Goal: Task Accomplishment & Management: Manage account settings

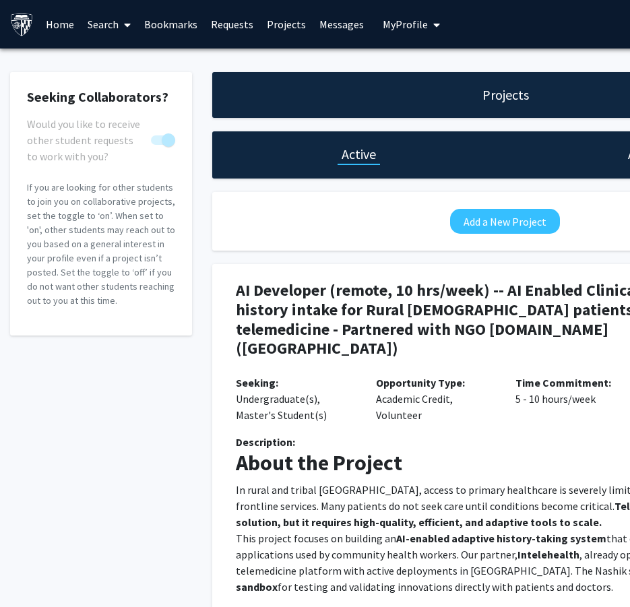
click at [482, 482] on p "In rural and tribal India, access to primary healthcare is severely limited due…" at bounding box center [505, 506] width 539 height 49
click at [360, 158] on h1 "Active" at bounding box center [359, 154] width 34 height 19
click at [466, 310] on h4 "AI Developer (remote, 10 hrs/week) -- AI Enabled Clinical history intake for Ru…" at bounding box center [457, 319] width 442 height 77
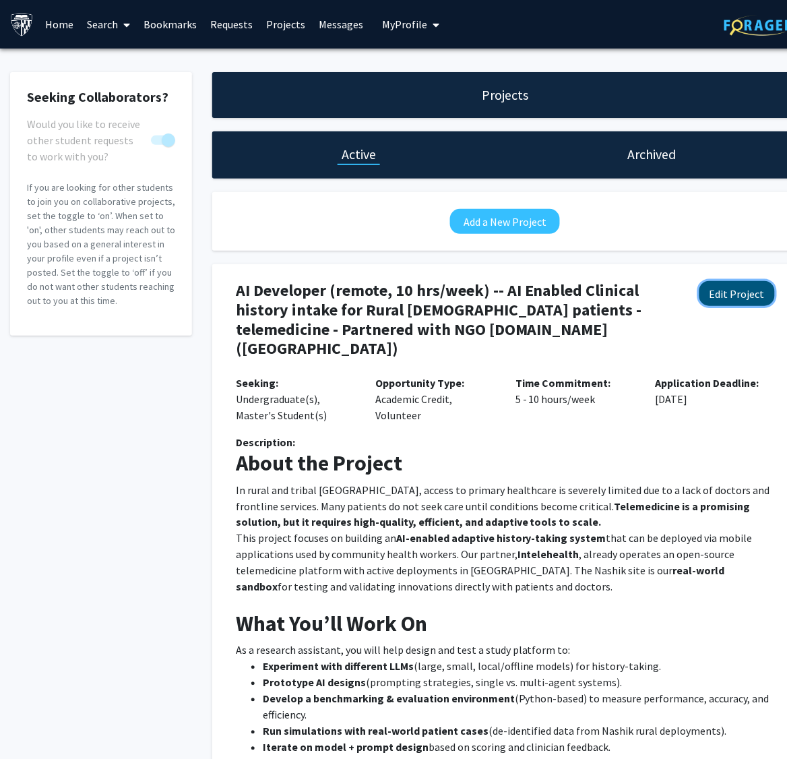
click at [639, 295] on button "Edit Project" at bounding box center [736, 293] width 75 height 25
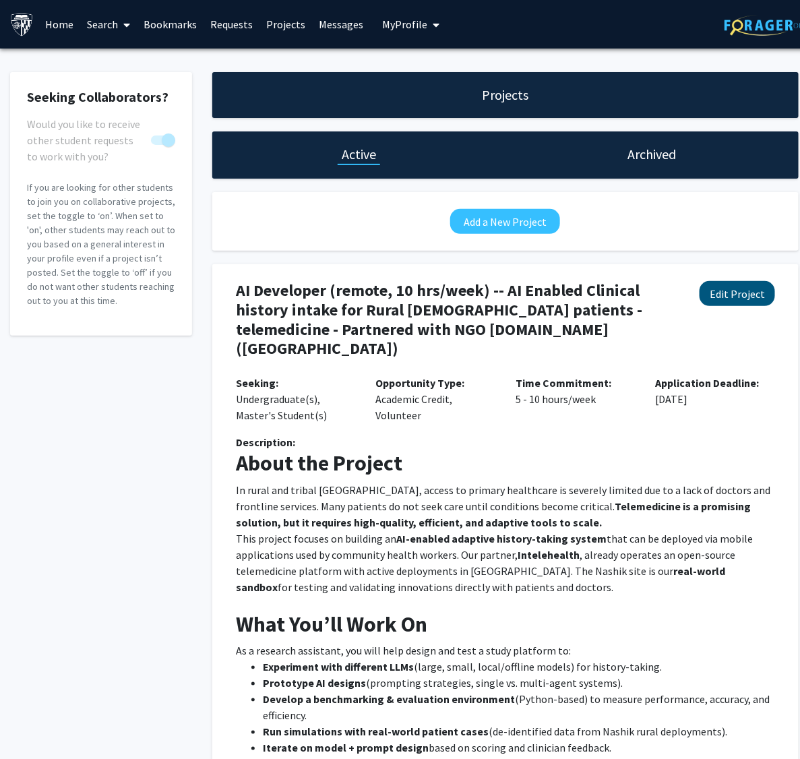
select select "5 - 10"
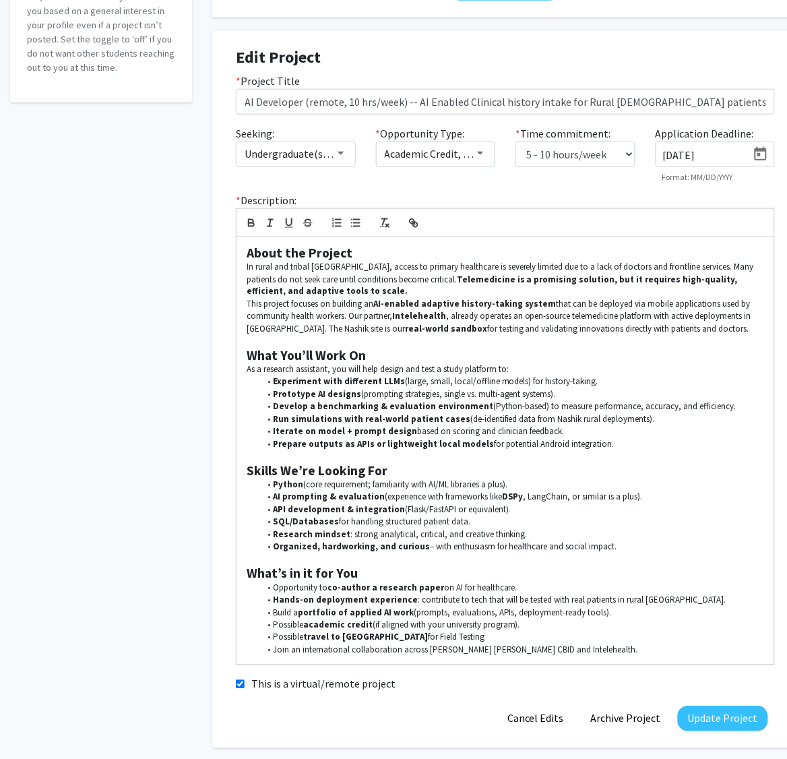
scroll to position [294, 0]
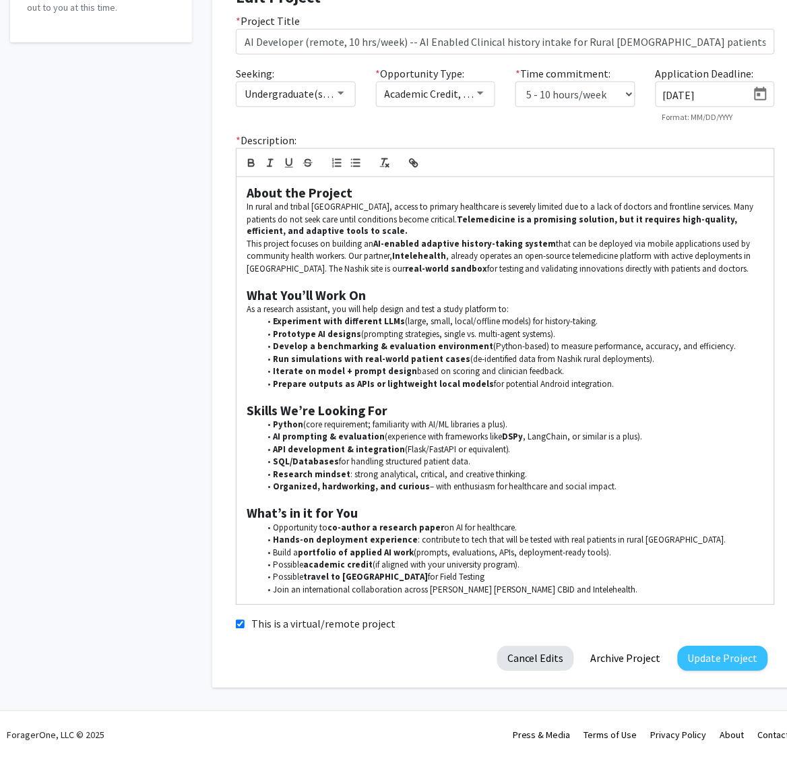
drag, startPoint x: 573, startPoint y: 622, endPoint x: 559, endPoint y: 648, distance: 29.8
click at [573, 606] on div "This is a virtual/remote project" at bounding box center [505, 624] width 559 height 17
click at [520, 606] on button "Cancel Edits" at bounding box center [535, 658] width 77 height 25
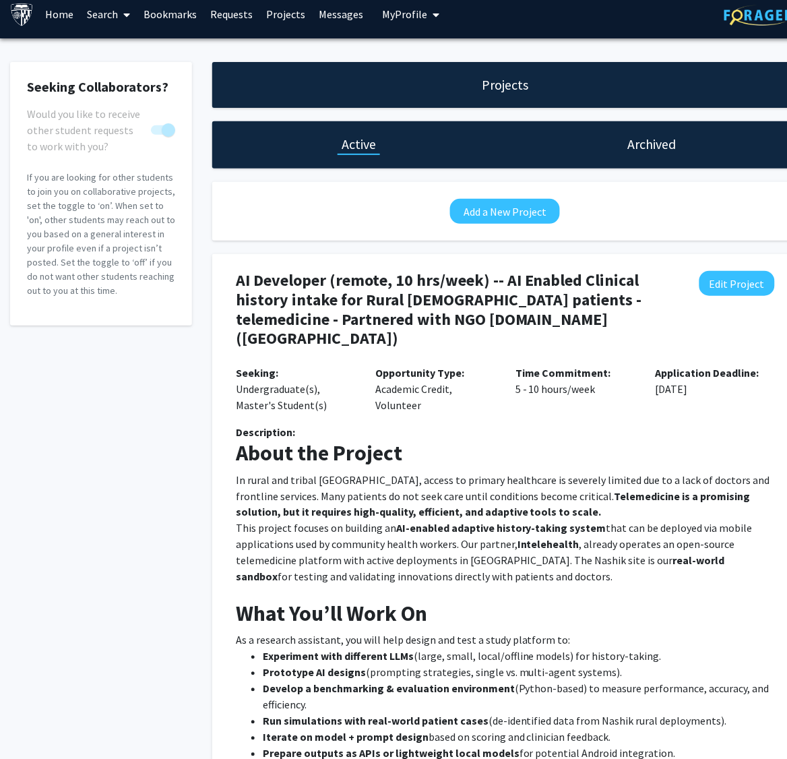
scroll to position [0, 0]
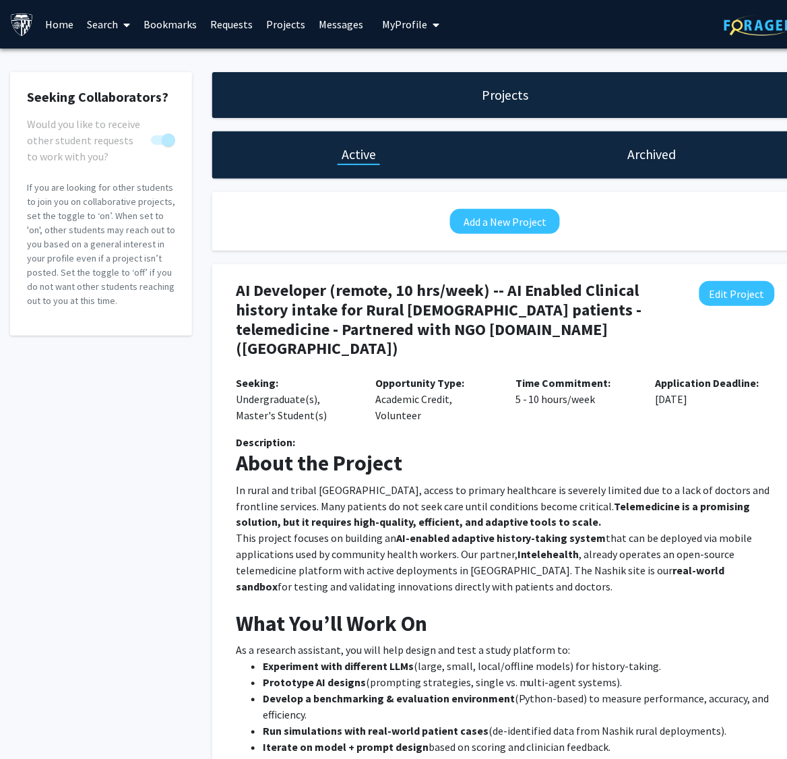
click at [523, 563] on p "This project focuses on building an AI-enabled adaptive history-taking system t…" at bounding box center [505, 562] width 539 height 65
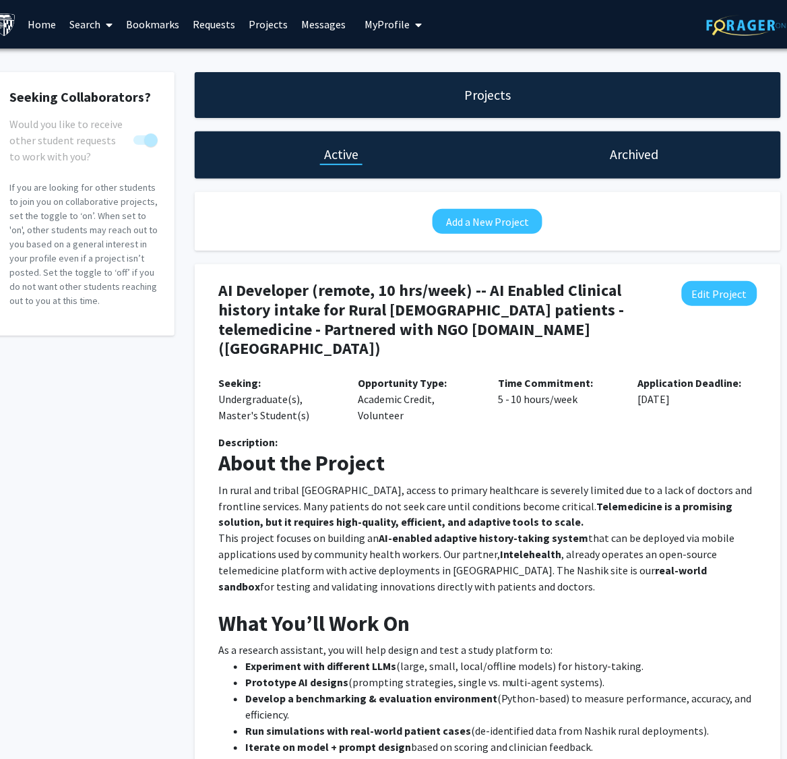
scroll to position [0, 21]
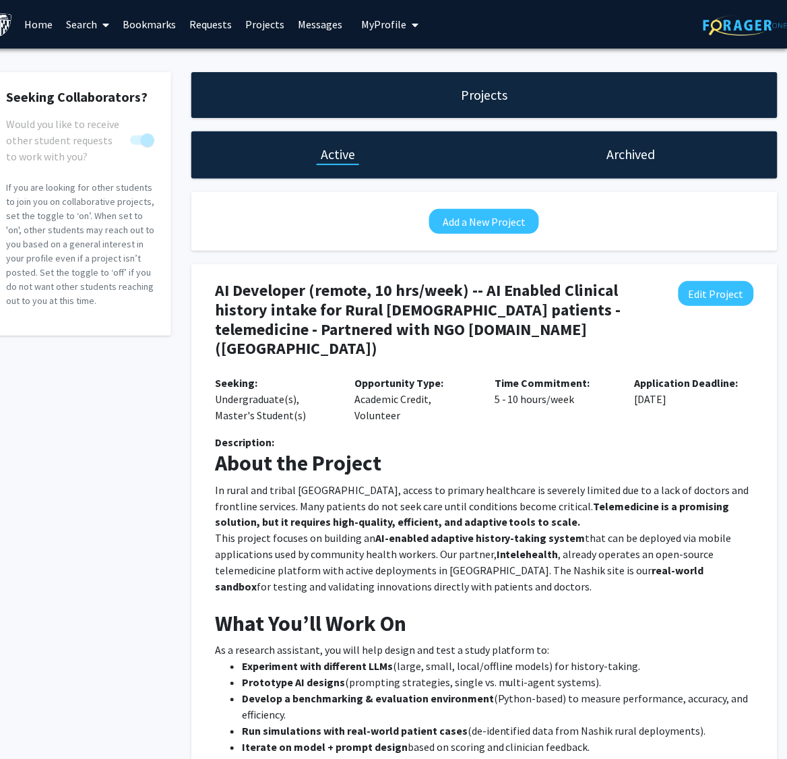
drag, startPoint x: 468, startPoint y: 525, endPoint x: 566, endPoint y: 500, distance: 101.0
click at [507, 606] on li "Experiment with different LLMs (large, small, local/offline models) for history…" at bounding box center [498, 666] width 512 height 16
click at [639, 482] on p "In rural and tribal India, access to primary healthcare is severely limited due…" at bounding box center [484, 506] width 539 height 49
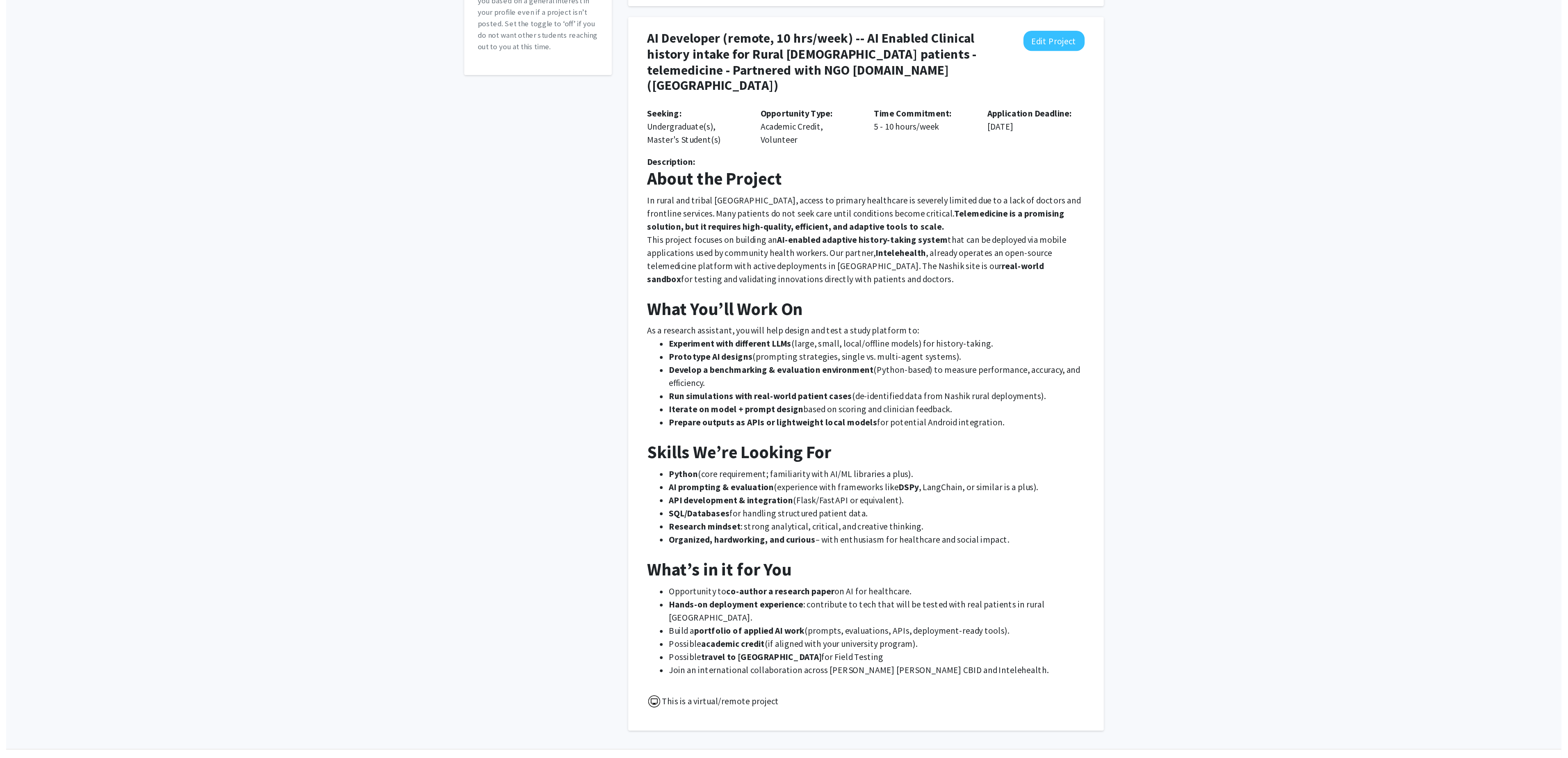
scroll to position [0, 0]
